Goal: Answer question/provide support

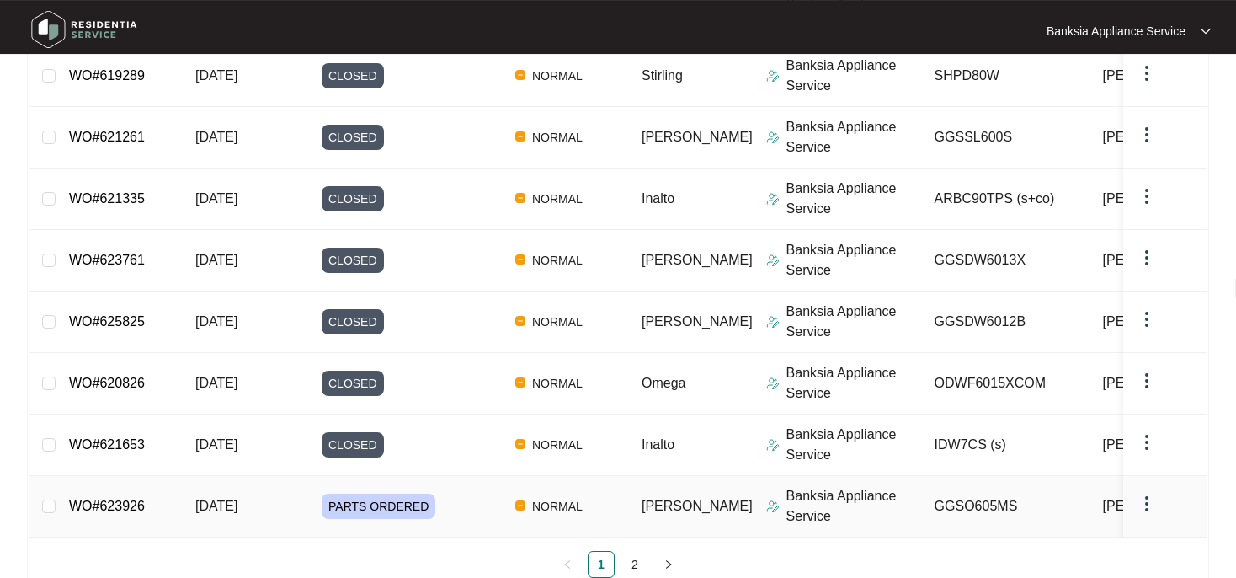
scroll to position [445, 0]
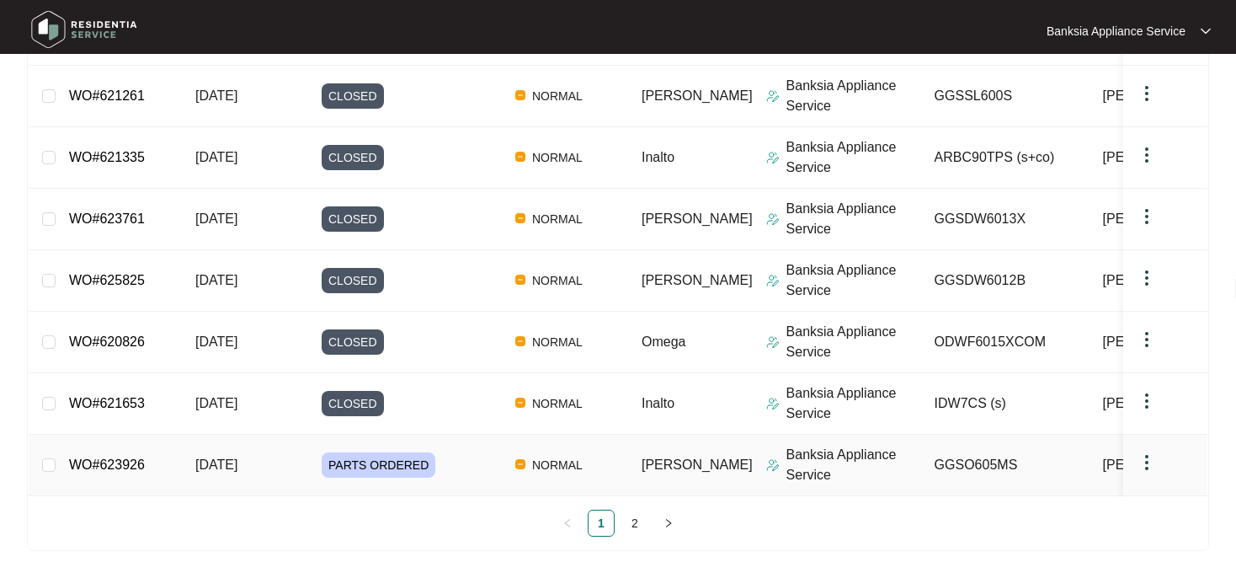
click at [117, 457] on link "WO#623926" at bounding box center [107, 464] width 76 height 14
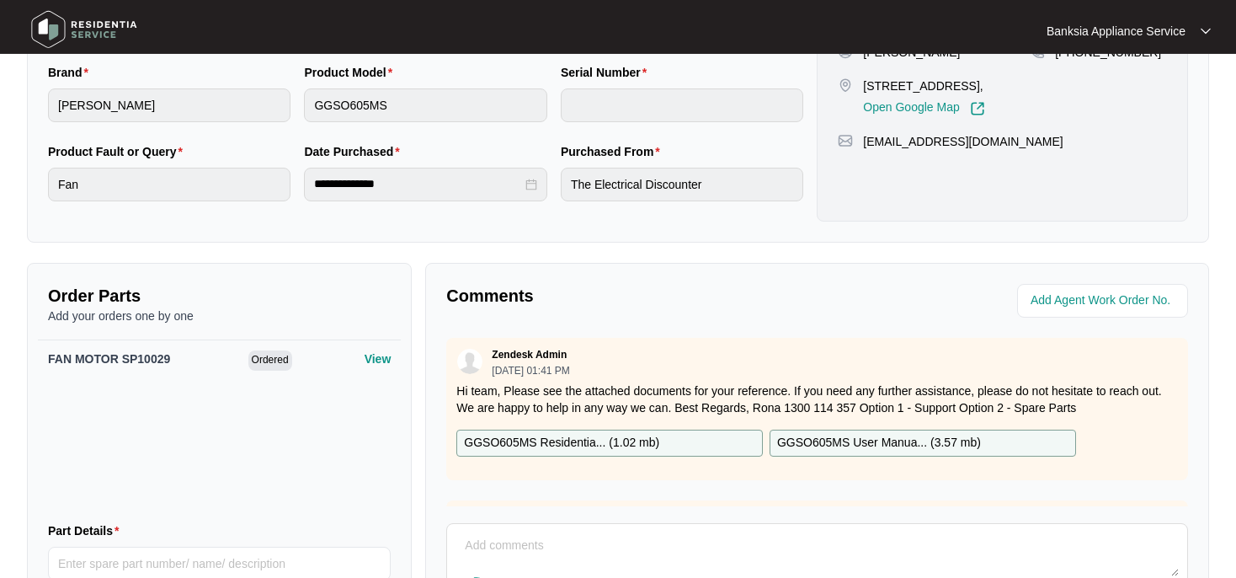
scroll to position [445, 0]
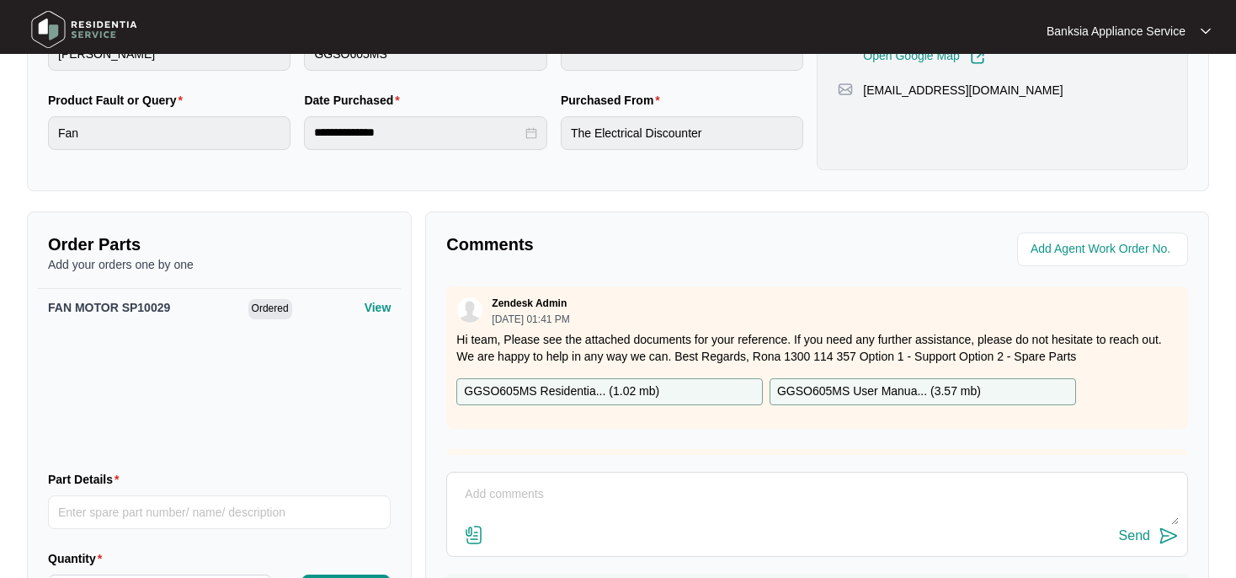
click at [468, 493] on textarea at bounding box center [817, 503] width 723 height 44
type textarea "job booked [DATE] to fit parts - unable to schedule on portal?"
click at [1136, 541] on div "Send" at bounding box center [1134, 535] width 31 height 15
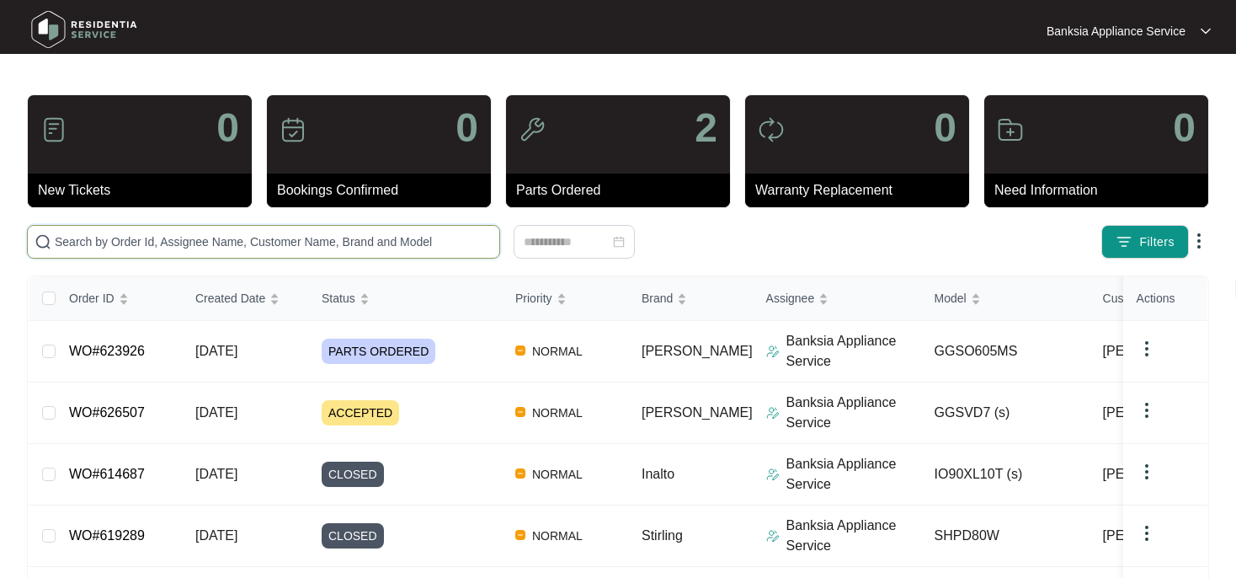
click at [134, 239] on input "text" at bounding box center [274, 241] width 438 height 19
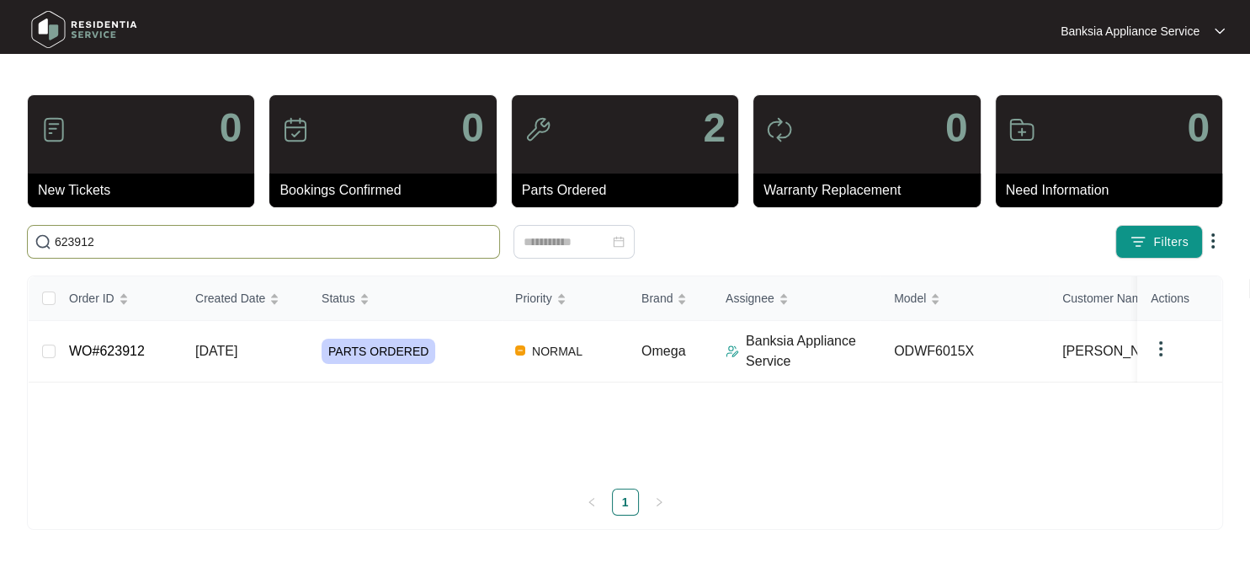
type input "623912"
click at [123, 354] on link "WO#623912" at bounding box center [107, 351] width 76 height 14
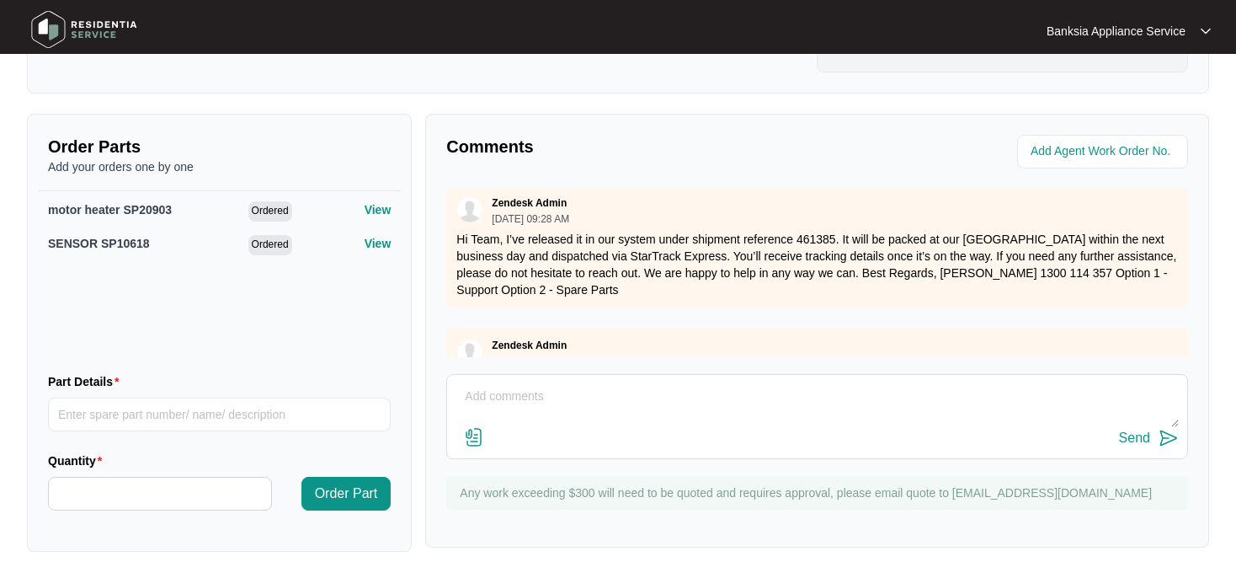
scroll to position [472, 0]
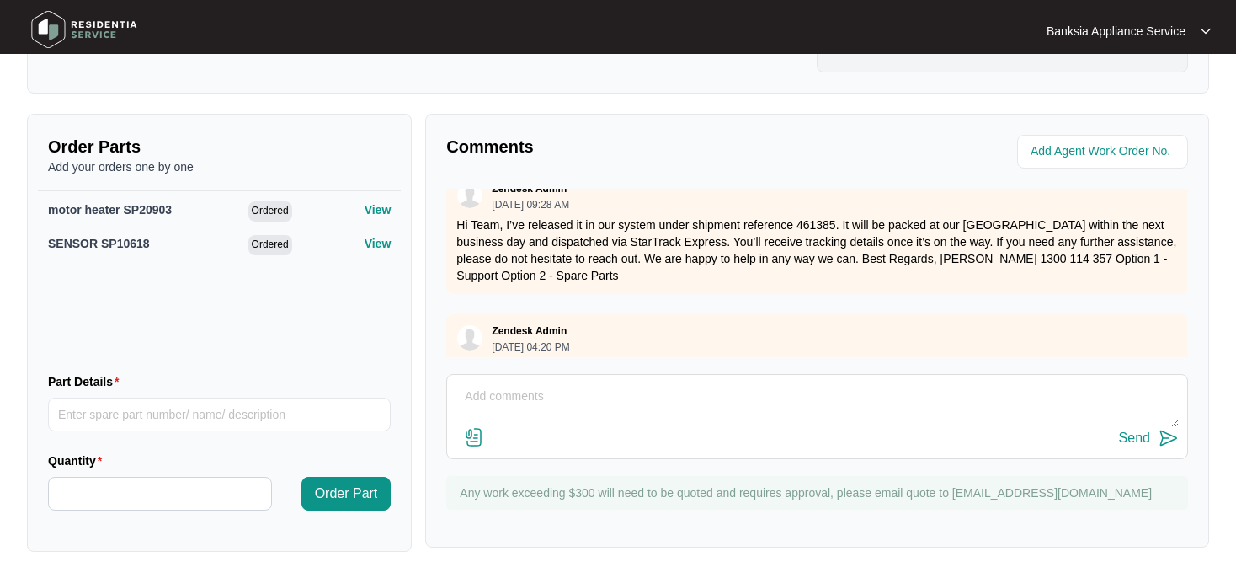
click at [504, 401] on textarea at bounding box center [817, 405] width 723 height 44
type textarea "[DATE] booked to fit part"
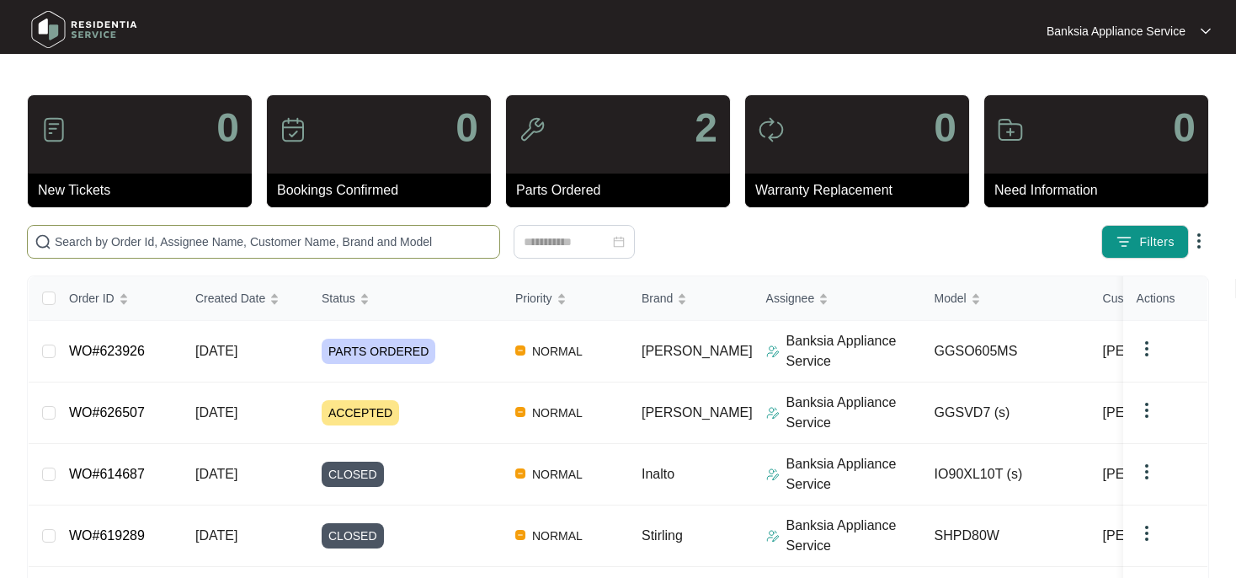
click at [82, 244] on input "text" at bounding box center [274, 241] width 438 height 19
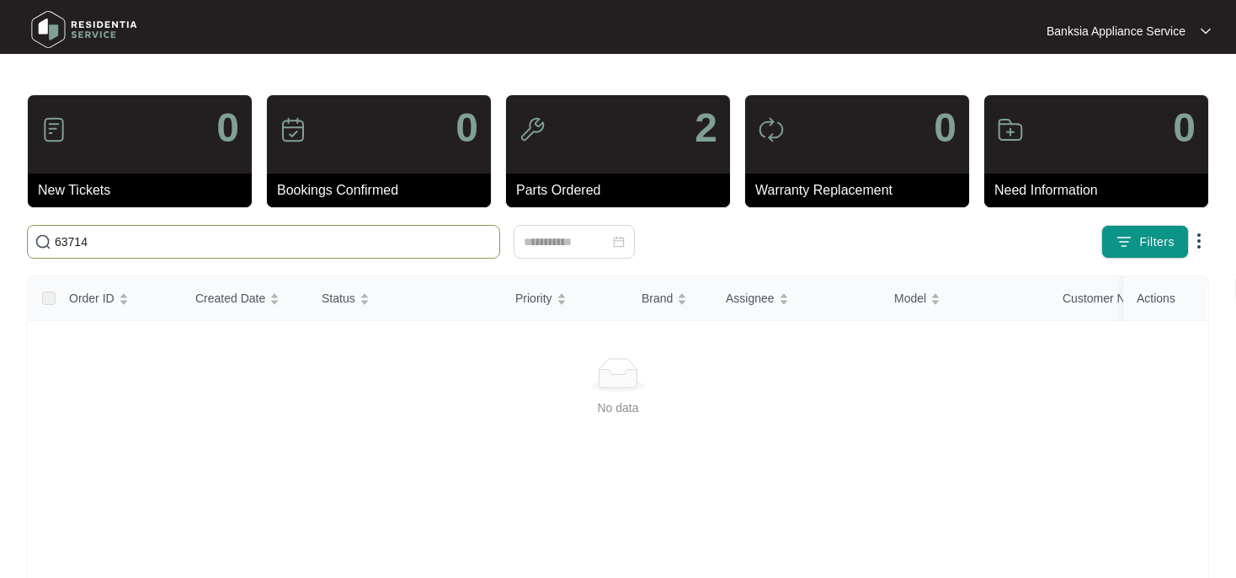
type input "63714"
click at [274, 365] on div at bounding box center [618, 375] width 1138 height 34
